Goal: Information Seeking & Learning: Learn about a topic

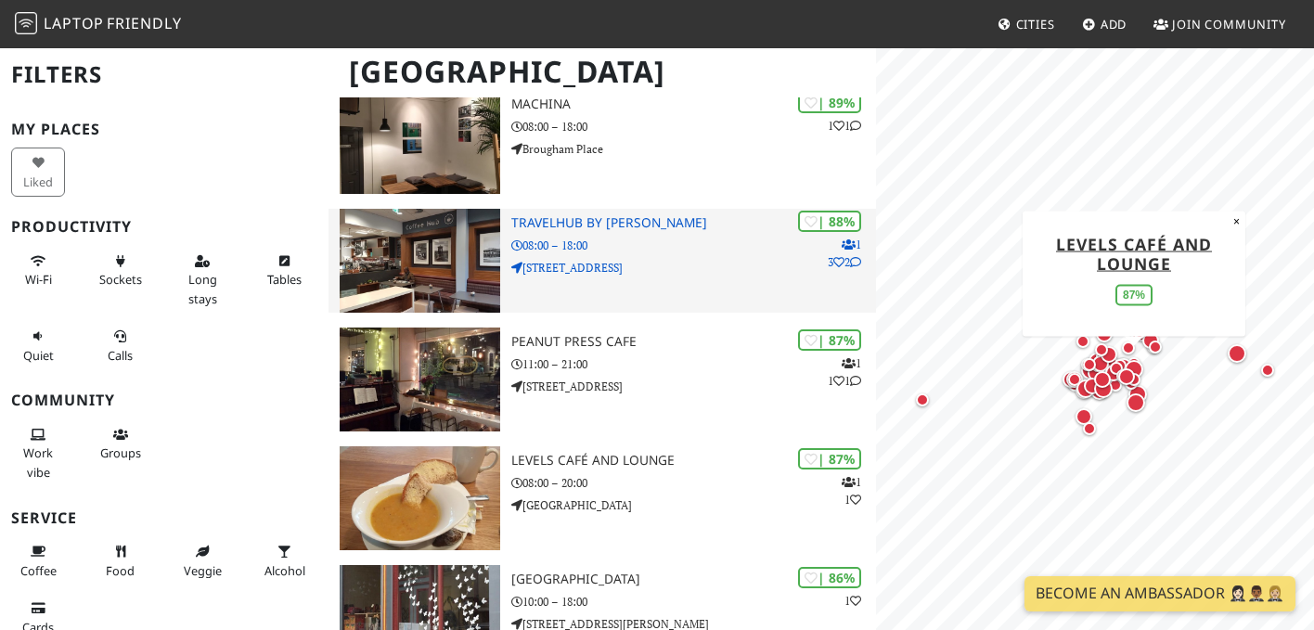
scroll to position [411, 0]
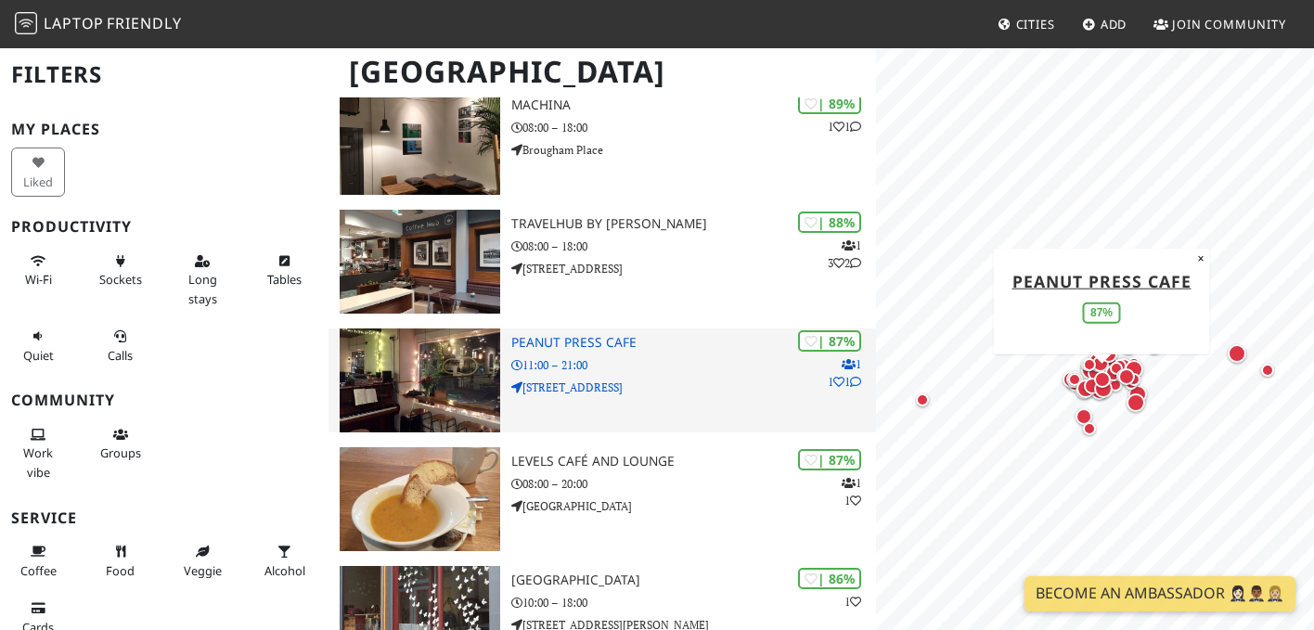
click at [696, 335] on h3 "Peanut Press Cafe" at bounding box center [693, 343] width 365 height 16
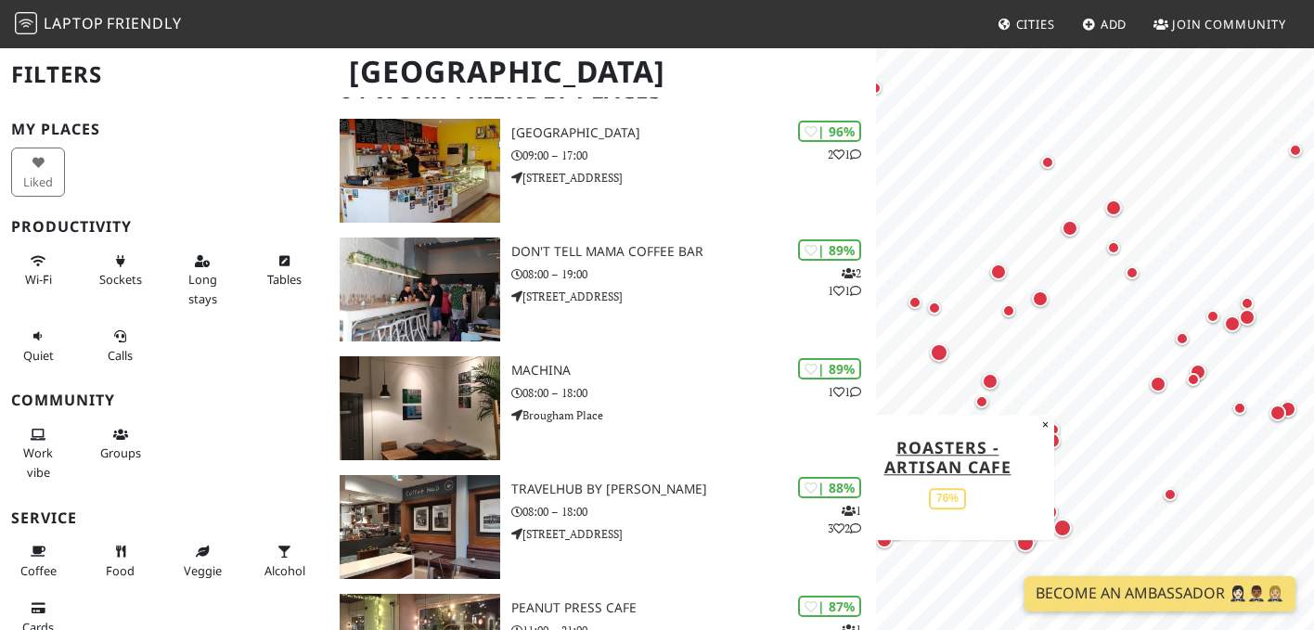
scroll to position [0, 0]
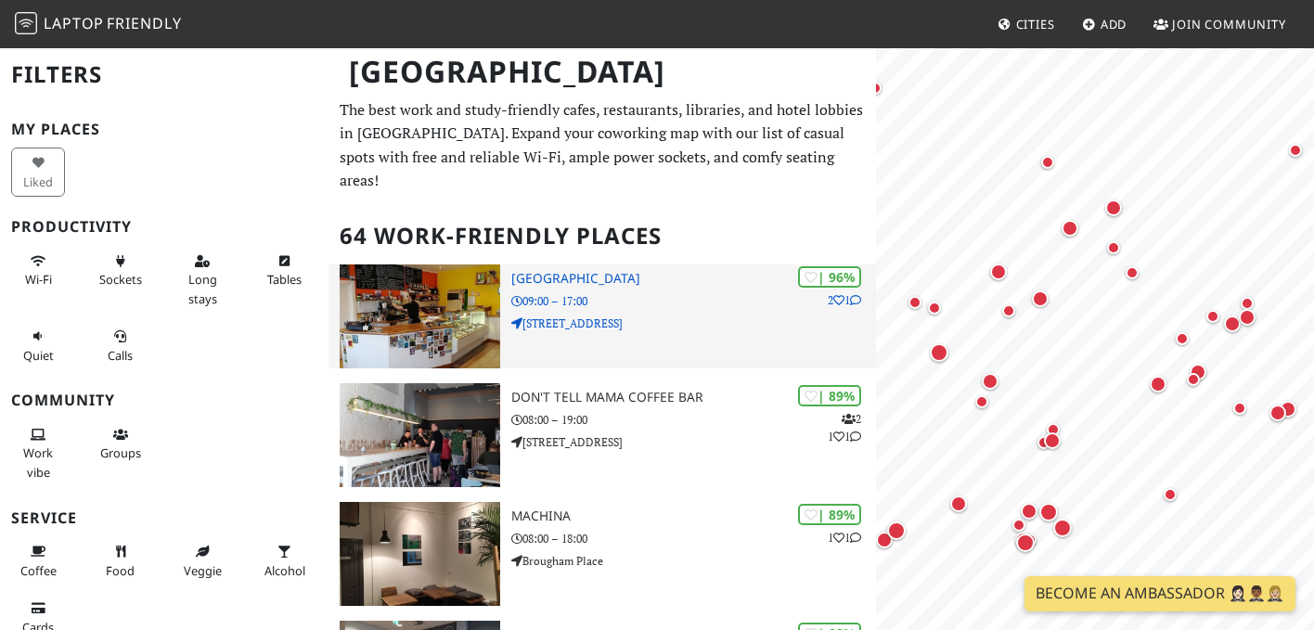
click at [681, 292] on p "09:00 – 17:00" at bounding box center [693, 301] width 365 height 18
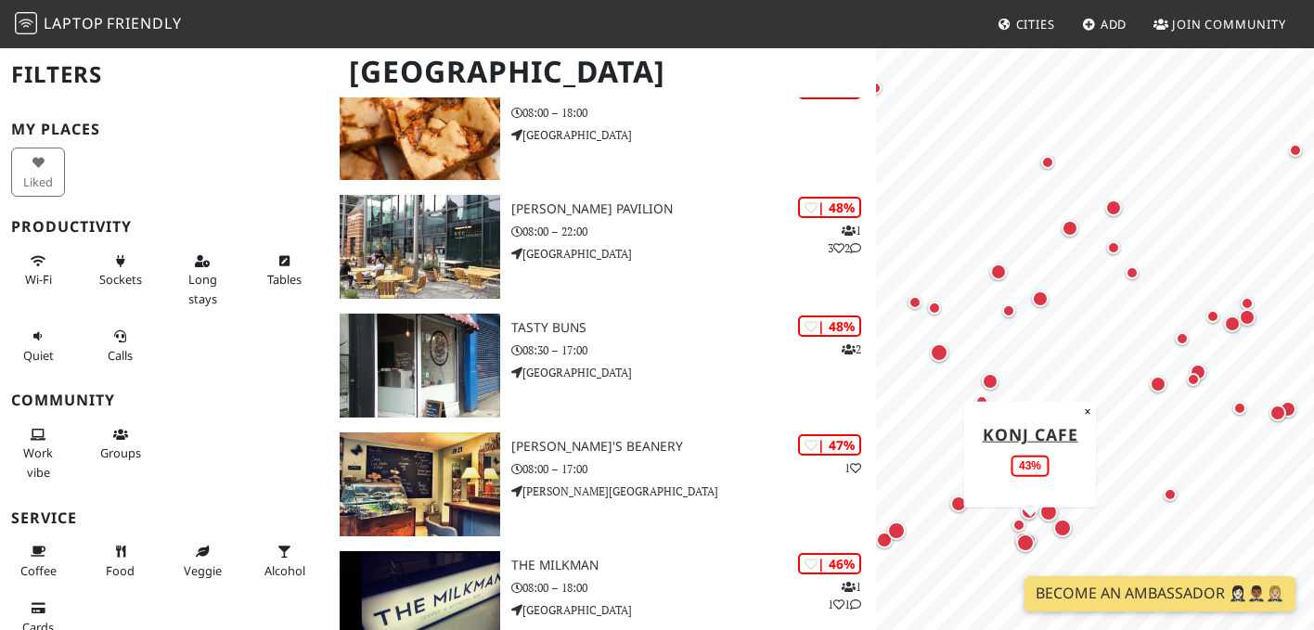
scroll to position [5257, 0]
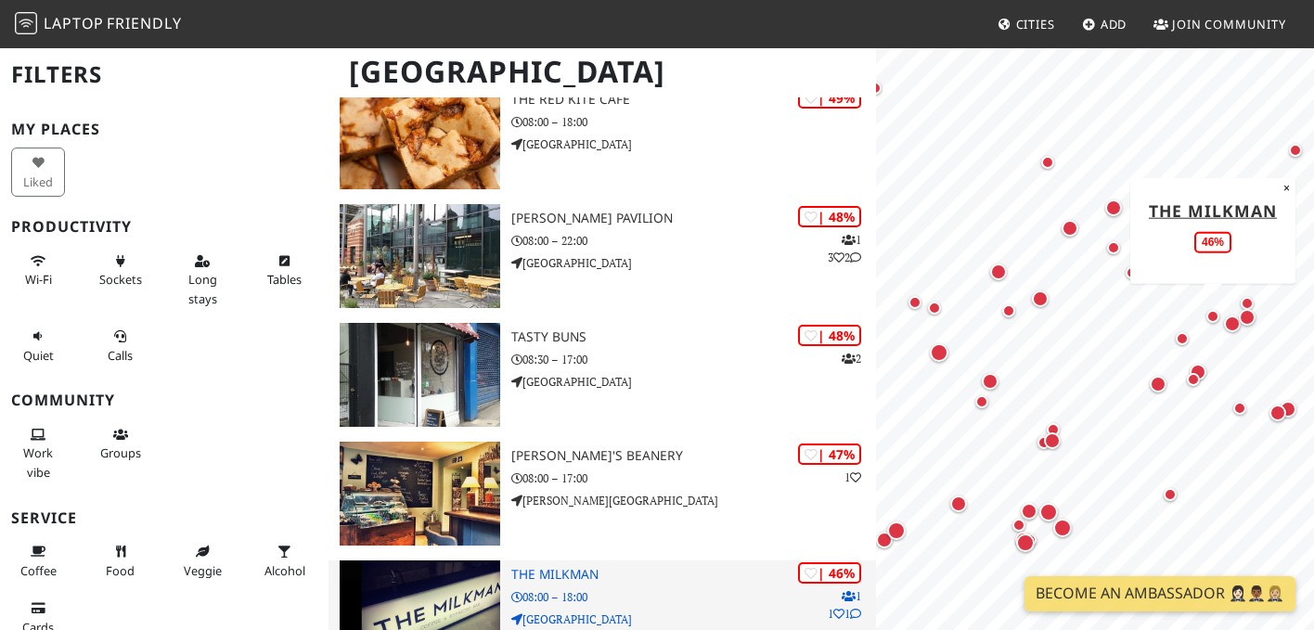
click at [616, 561] on div "| 46% 1 1 1 The Milkman 08:00 – 18:00 Cockburn Street" at bounding box center [693, 613] width 365 height 104
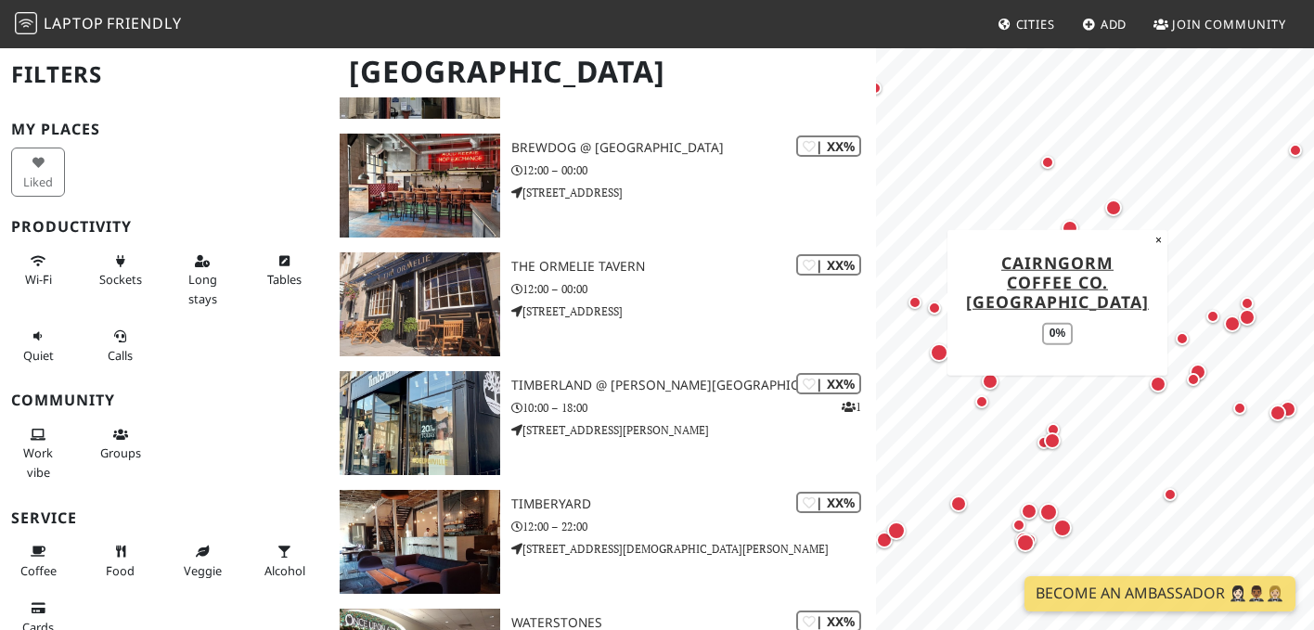
scroll to position [6811, 0]
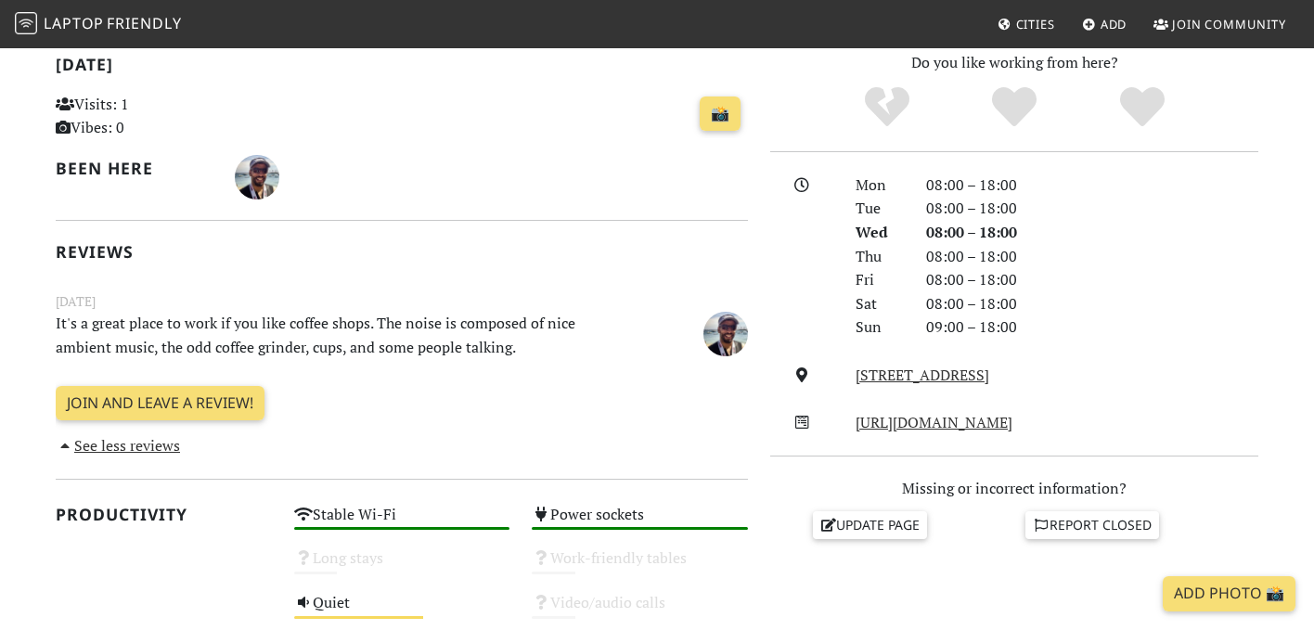
scroll to position [424, 0]
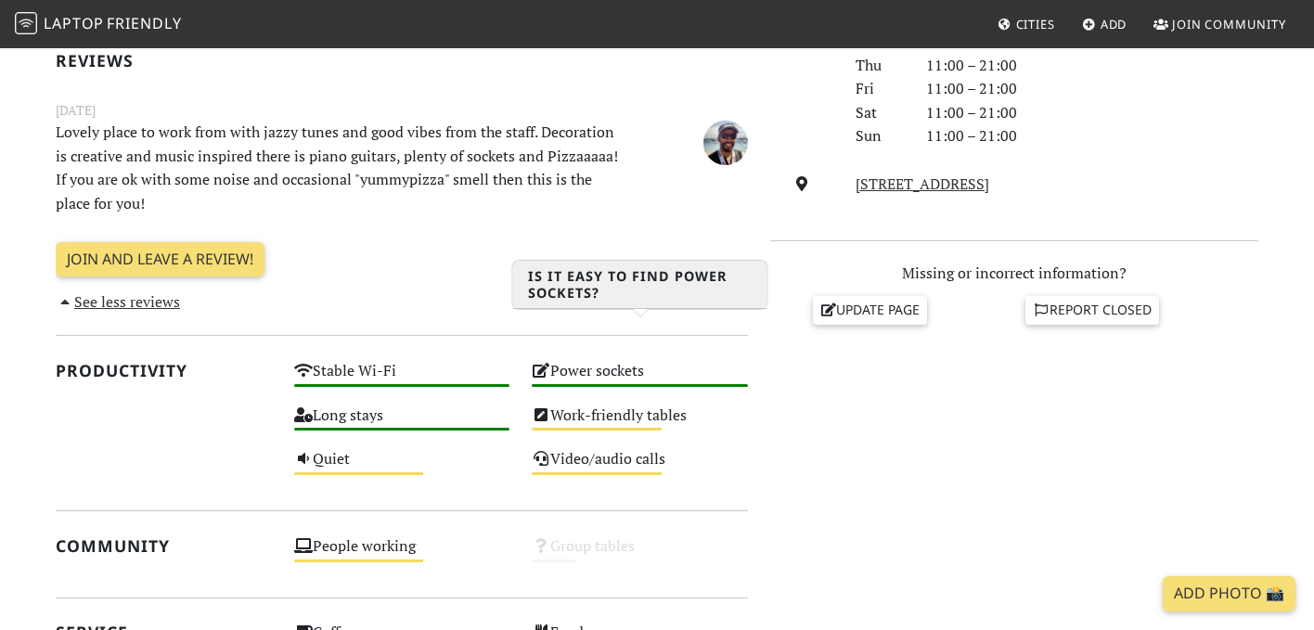
scroll to position [609, 0]
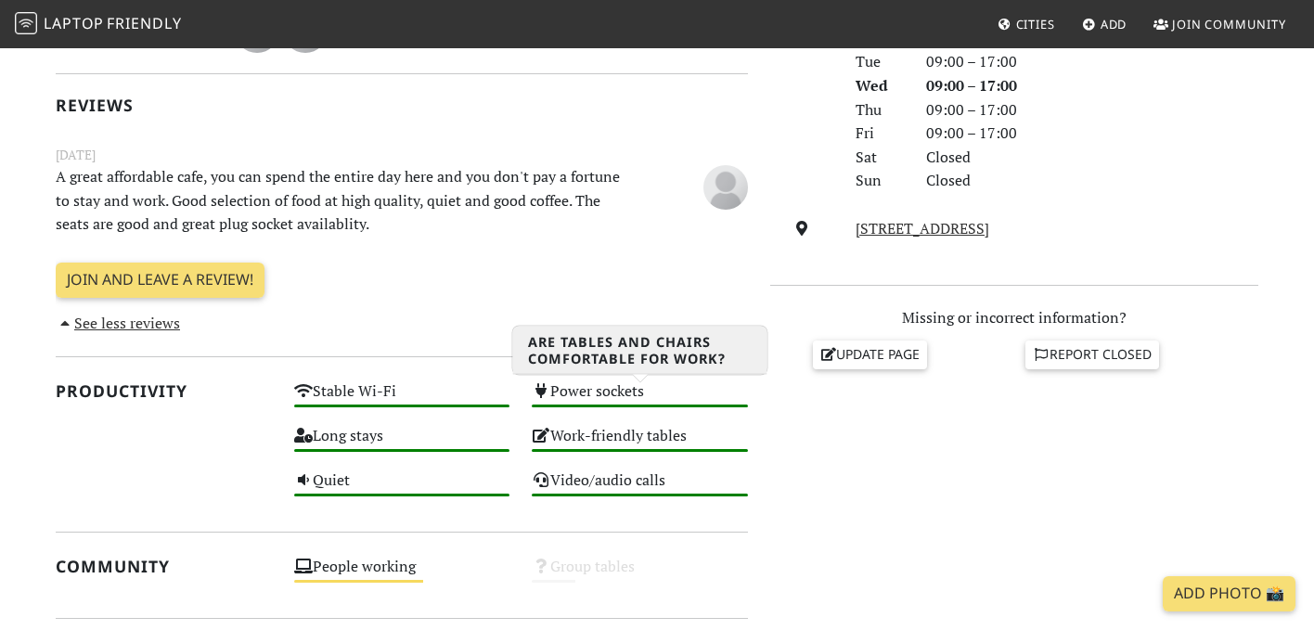
scroll to position [556, 0]
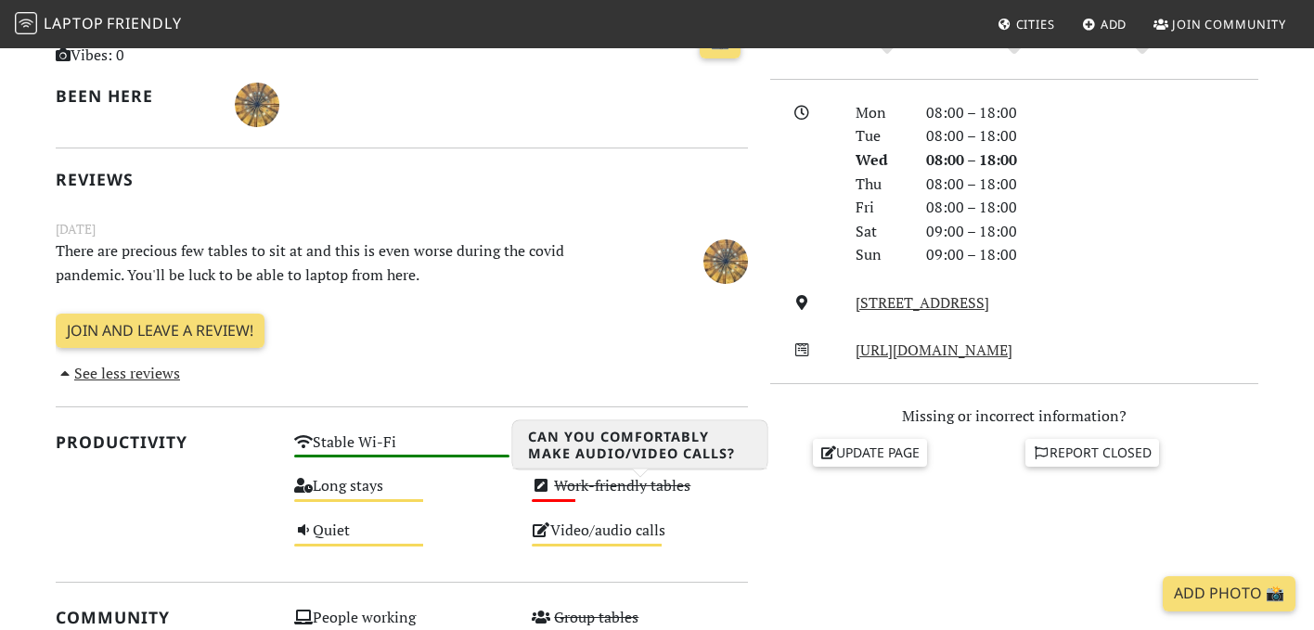
scroll to position [474, 0]
